Goal: Information Seeking & Learning: Learn about a topic

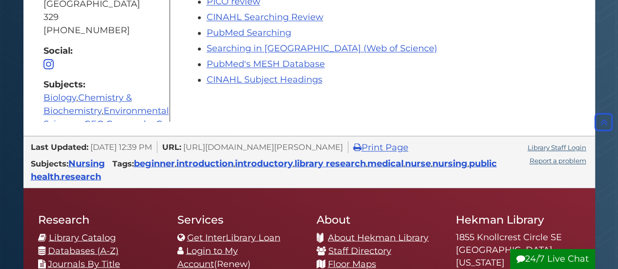
scroll to position [254, 0]
click at [49, 59] on span "Guide Pages" at bounding box center [49, 63] width 10 height 9
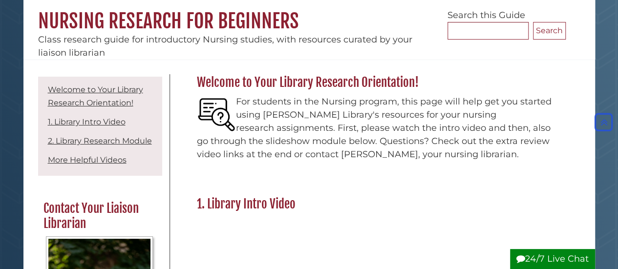
scroll to position [86, 0]
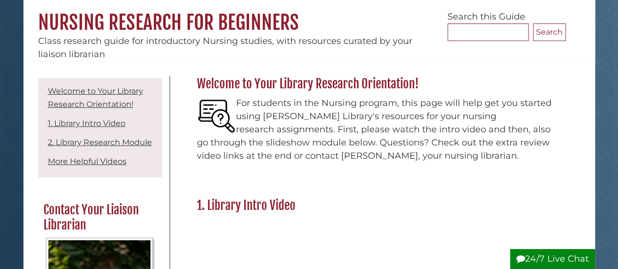
click at [317, 97] on p "For students in the Nursing program, this page will help get you started using …" at bounding box center [379, 130] width 364 height 66
drag, startPoint x: 0, startPoint y: 127, endPoint x: 331, endPoint y: 95, distance: 333.0
click at [331, 95] on div "For students in the Nursing program, this page will help get you started using …" at bounding box center [379, 132] width 374 height 81
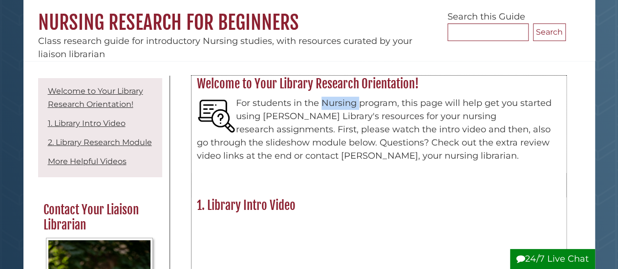
click at [331, 95] on div "For students in the Nursing program, this page will help get you started using …" at bounding box center [379, 132] width 374 height 81
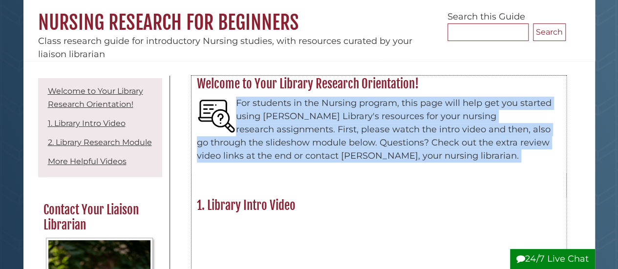
click at [331, 95] on div "For students in the Nursing program, this page will help get you started using …" at bounding box center [379, 132] width 374 height 81
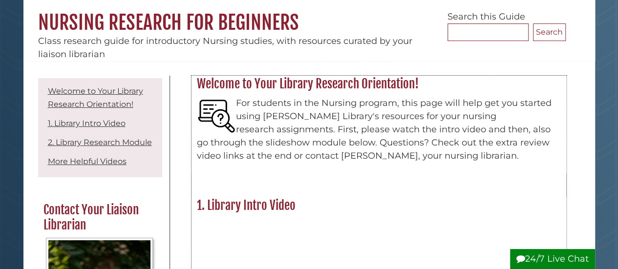
click at [487, 97] on p "For students in the Nursing program, this page will help get you started using …" at bounding box center [379, 130] width 364 height 66
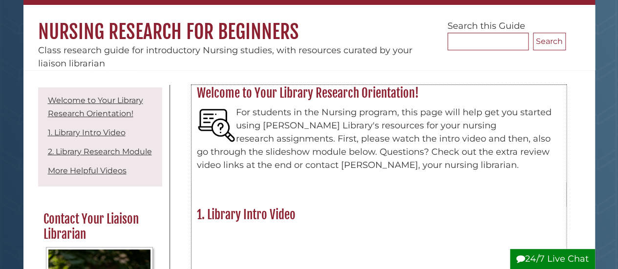
scroll to position [0, 0]
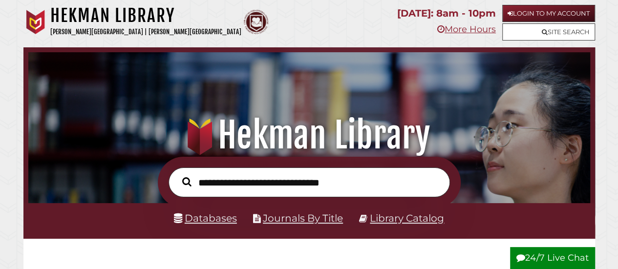
scroll to position [186, 557]
drag, startPoint x: 518, startPoint y: 46, endPoint x: 318, endPoint y: 50, distance: 200.5
click at [318, 50] on div ".heklogo-cls-1 { fill: url(#linear-gradient); } .heklogo-cls-1, .heklogo-cls-2,…" at bounding box center [309, 102] width 572 height 110
click at [260, 174] on input "text" at bounding box center [310, 183] width 282 height 30
click at [212, 222] on link "Databases" at bounding box center [205, 218] width 63 height 12
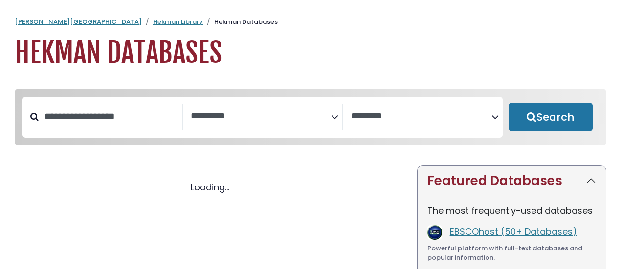
select select "Database Subject Filter"
select select "Database Vendors Filter"
select select "Database Subject Filter"
select select "Database Vendors Filter"
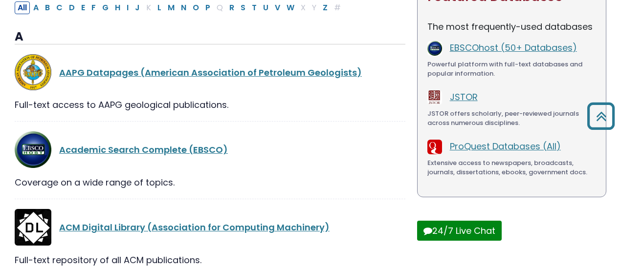
scroll to position [184, 0]
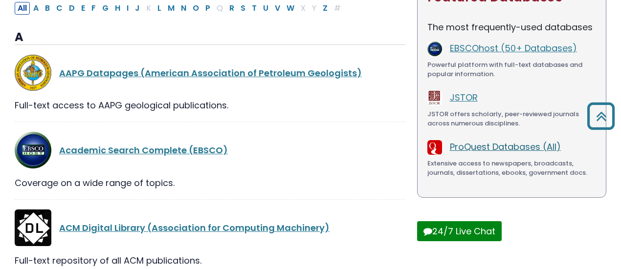
click at [548, 147] on link "ProQuest Databases (All)" at bounding box center [505, 147] width 111 height 12
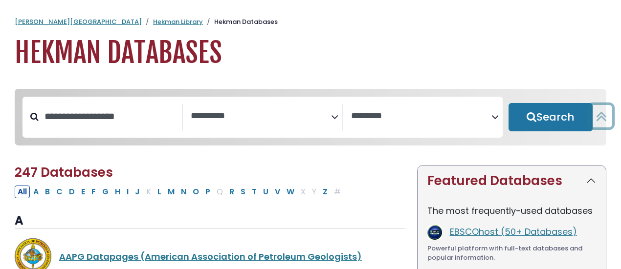
select select "Database Subject Filter"
select select "Database Vendors Filter"
click at [333, 113] on icon "Search filters" at bounding box center [334, 115] width 7 height 15
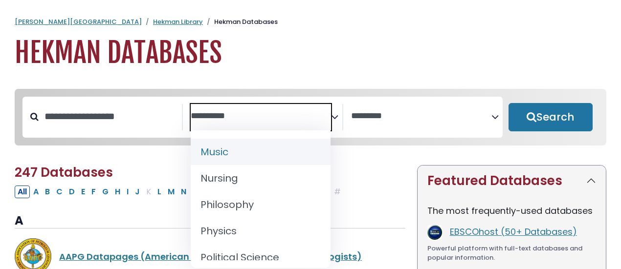
scroll to position [795, 0]
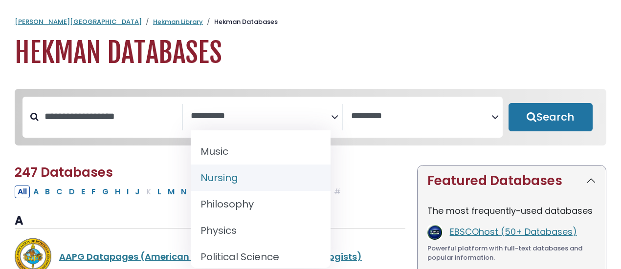
select select "*****"
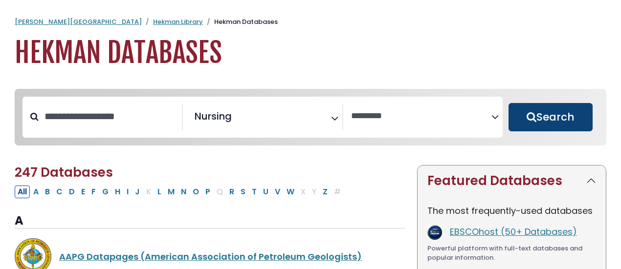
click at [545, 118] on button "Search" at bounding box center [550, 117] width 84 height 28
select select "Database Vendors Filter"
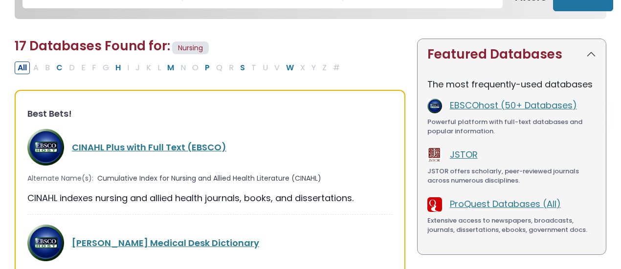
scroll to position [146, 0]
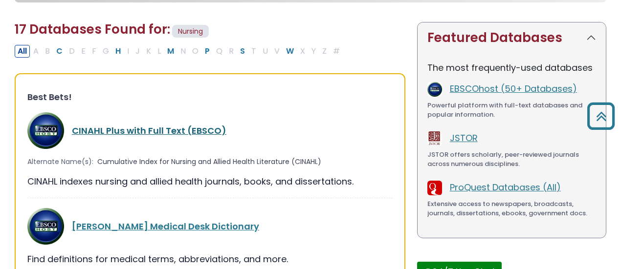
click at [132, 125] on link "CINAHL Plus with Full Text (EBSCO)" at bounding box center [149, 131] width 154 height 12
